Goal: Task Accomplishment & Management: Manage account settings

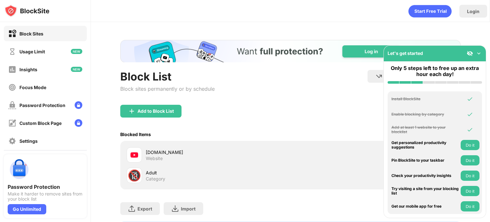
click at [480, 55] on img at bounding box center [478, 53] width 6 height 6
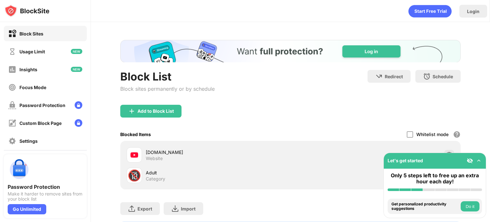
scroll to position [40, 0]
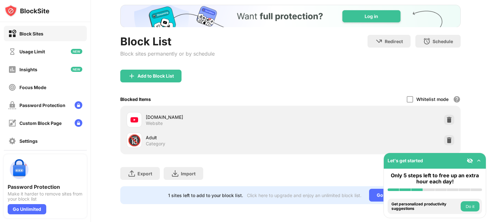
click at [446, 116] on img at bounding box center [449, 119] width 6 height 6
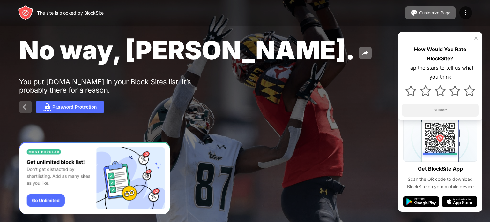
click at [24, 108] on img at bounding box center [26, 107] width 8 height 8
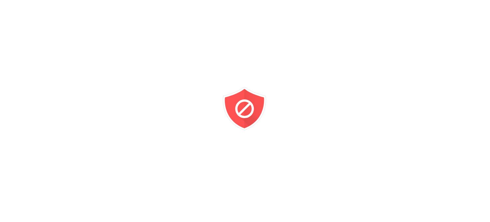
click at [122, 34] on div at bounding box center [245, 111] width 490 height 222
